Goal: Information Seeking & Learning: Learn about a topic

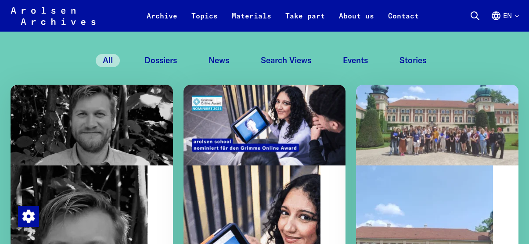
scroll to position [922, 0]
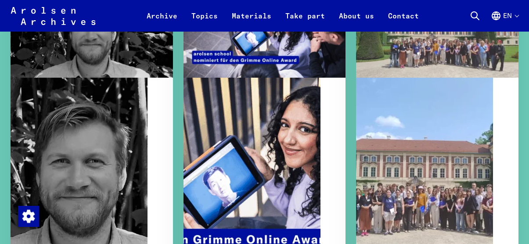
drag, startPoint x: 489, startPoint y: 173, endPoint x: 448, endPoint y: 172, distance: 41.3
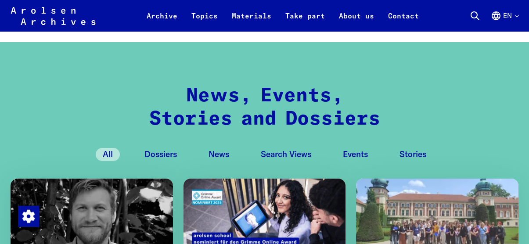
scroll to position [702, 0]
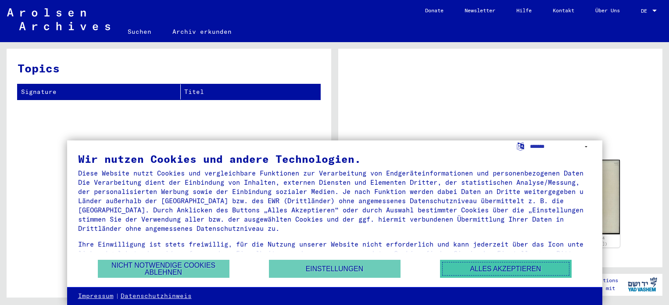
click at [486, 266] on button "Alles akzeptieren" at bounding box center [506, 269] width 132 height 18
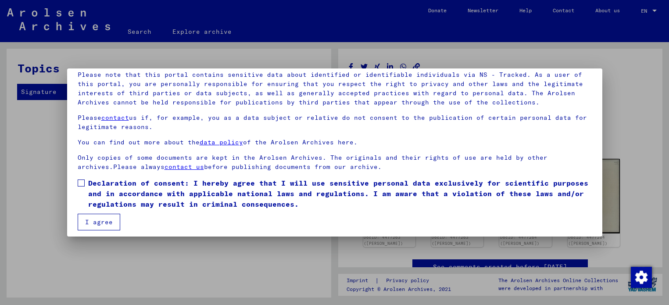
scroll to position [67, 0]
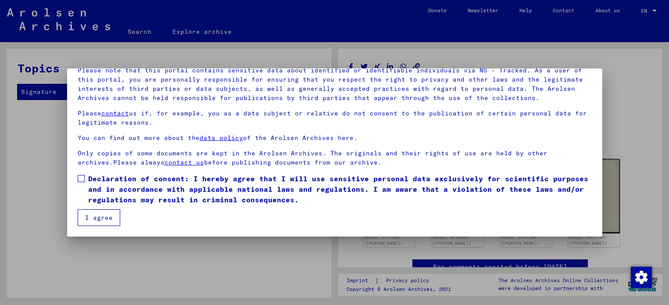
click at [90, 184] on span "Declaration of consent: I hereby agree that I will use sensitive personal data …" at bounding box center [340, 189] width 504 height 32
click at [91, 218] on button "I agree" at bounding box center [99, 217] width 43 height 17
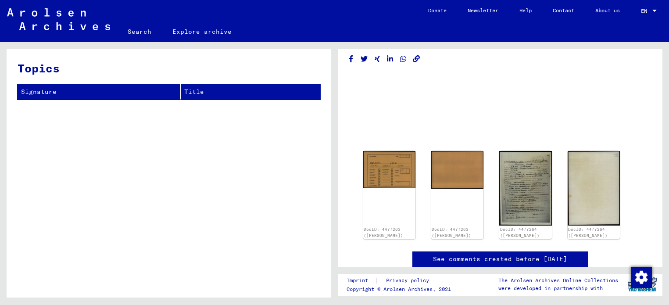
scroll to position [0, 0]
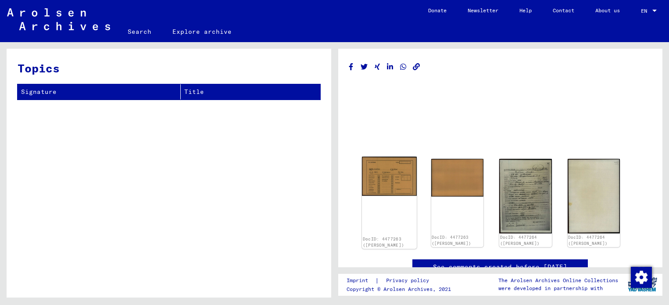
click at [396, 192] on img at bounding box center [389, 176] width 55 height 39
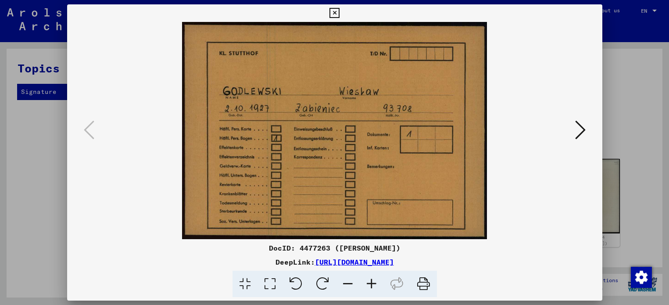
click at [428, 287] on icon at bounding box center [423, 284] width 27 height 27
click at [588, 129] on div at bounding box center [334, 130] width 535 height 217
click at [581, 134] on icon at bounding box center [580, 129] width 11 height 21
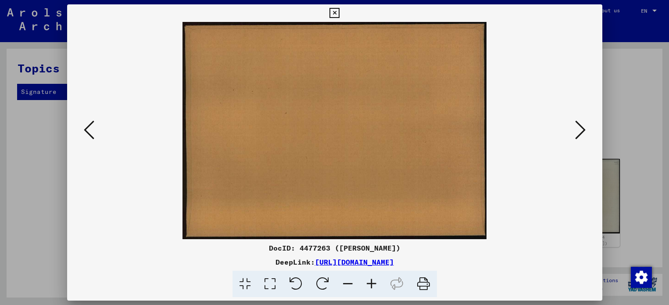
click at [581, 134] on icon at bounding box center [580, 129] width 11 height 21
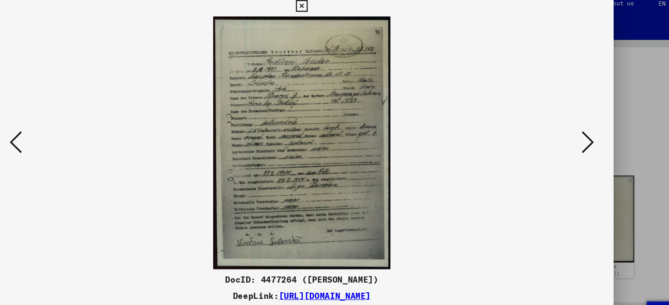
click at [579, 128] on icon at bounding box center [580, 129] width 11 height 21
